Goal: Information Seeking & Learning: Learn about a topic

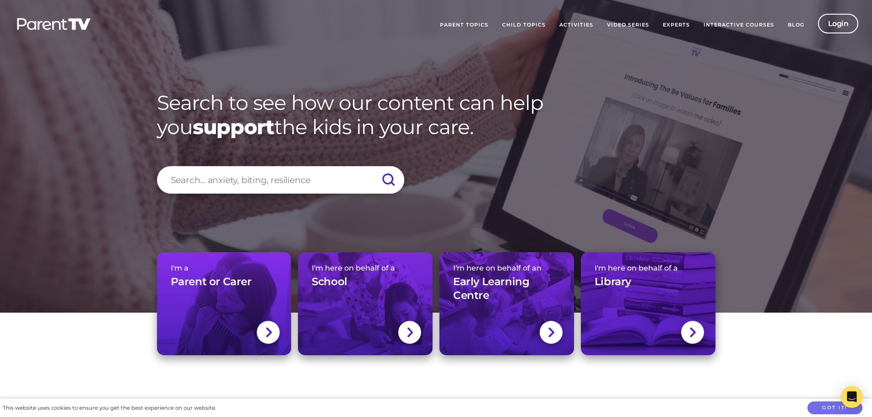
click at [233, 179] on input "search" at bounding box center [280, 179] width 247 height 27
type input "Lactation"
click at [372, 166] on input "submit" at bounding box center [388, 179] width 32 height 27
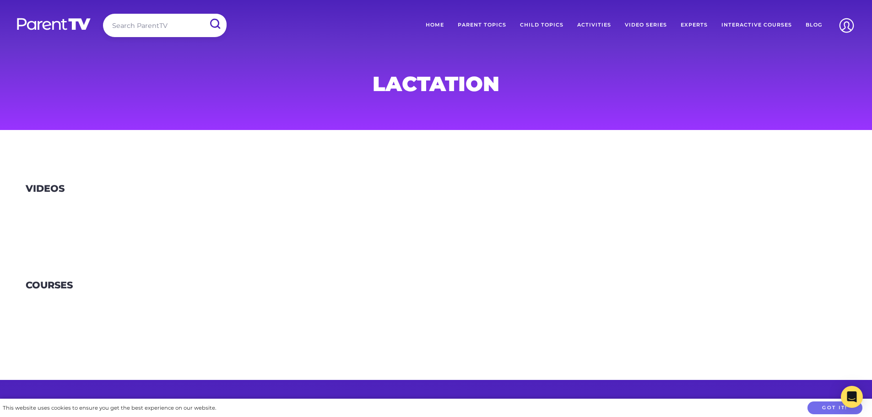
click at [151, 32] on input "search" at bounding box center [165, 25] width 124 height 23
type input "Breastfeeding"
click at [203, 14] on input "submit" at bounding box center [215, 24] width 24 height 21
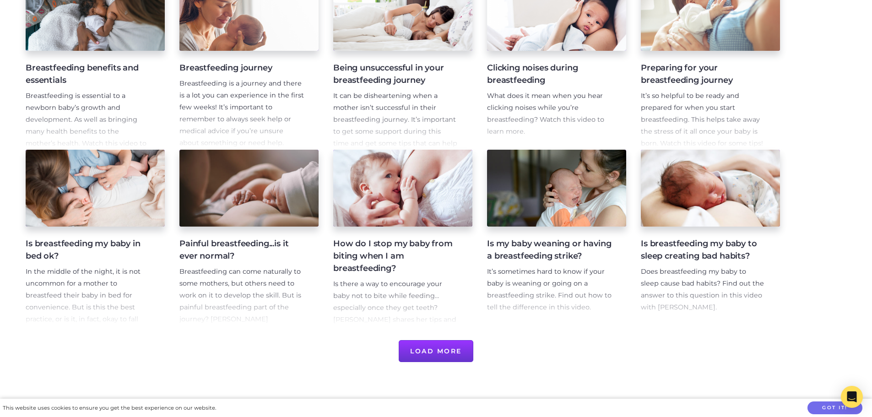
scroll to position [245, 0]
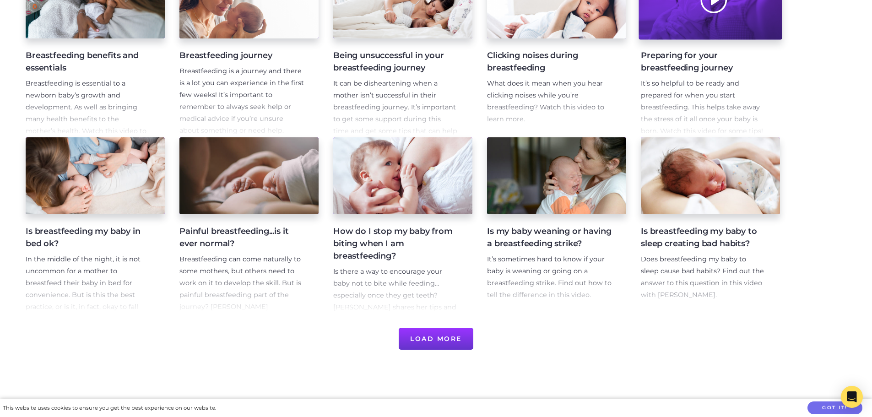
click at [729, 27] on div at bounding box center [709, 0] width 143 height 79
